Goal: Check status: Check status

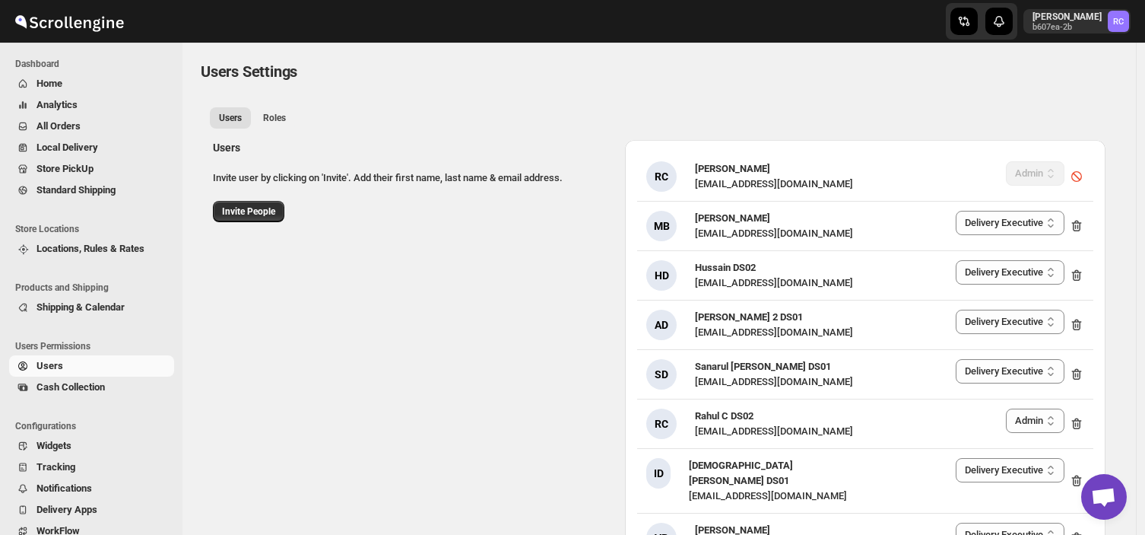
select select "637b767fbaab0276b10c91d5"
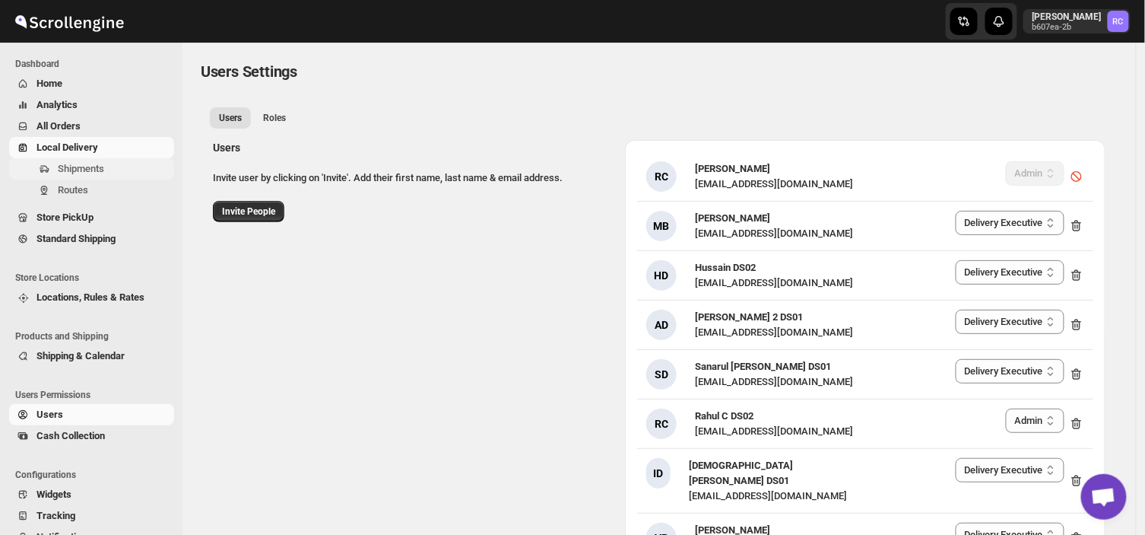
click at [78, 169] on span "Shipments" at bounding box center [81, 168] width 46 height 11
